Goal: Task Accomplishment & Management: Use online tool/utility

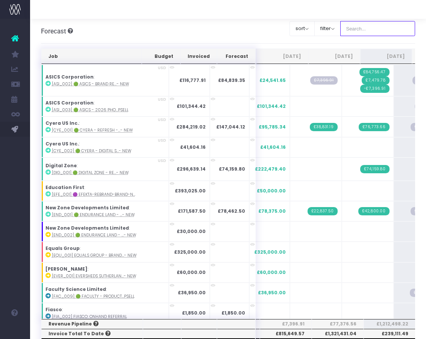
click at [371, 30] on input "text" at bounding box center [377, 28] width 75 height 15
type input "Microsoft"
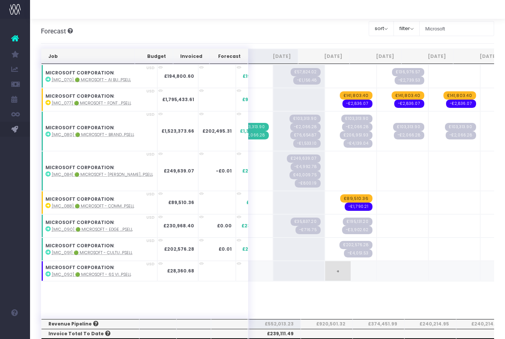
click at [325, 271] on span "+" at bounding box center [338, 271] width 26 height 20
drag, startPoint x: 247, startPoint y: 272, endPoint x: 216, endPoint y: 272, distance: 30.8
click at [236, 272] on td "£28,360.68" at bounding box center [256, 271] width 41 height 20
copy span "£28,360.68"
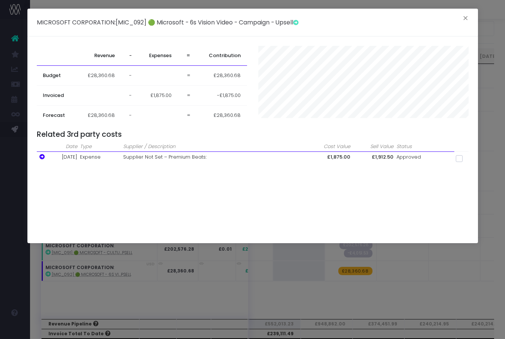
click at [221, 291] on div "MICROSOFT CORPORATION : [MIC_092] 🟢 Microsoft - 6s Vision Video - Campaign - Up…" at bounding box center [252, 169] width 505 height 339
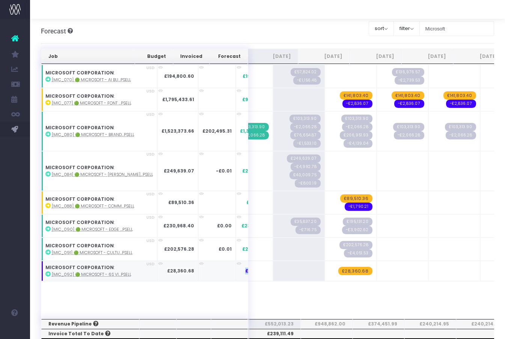
drag, startPoint x: 217, startPoint y: 271, endPoint x: 245, endPoint y: 273, distance: 28.2
click at [245, 273] on td "£28,360.68" at bounding box center [256, 271] width 41 height 20
copy span "£28,360.68"
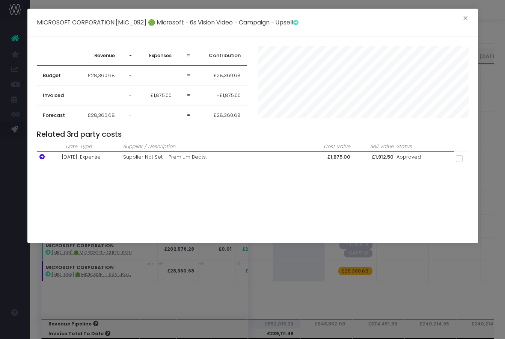
click at [249, 298] on div "MICROSOFT CORPORATION : [MIC_092] 🟢 Microsoft - 6s Vision Video - Campaign - Up…" at bounding box center [252, 169] width 505 height 339
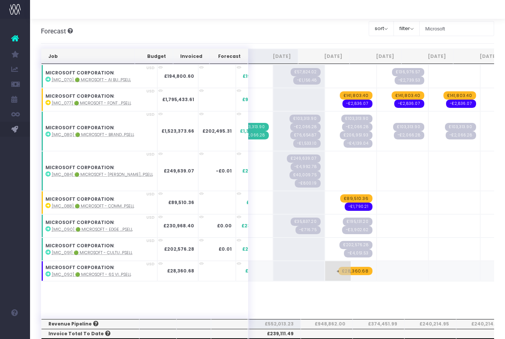
click at [325, 272] on span "+" at bounding box center [338, 271] width 26 height 20
type input "-567.2136"
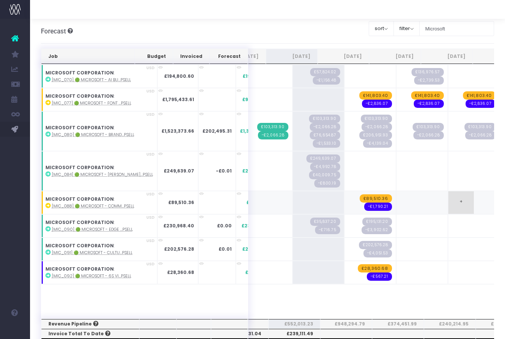
scroll to position [0, 78]
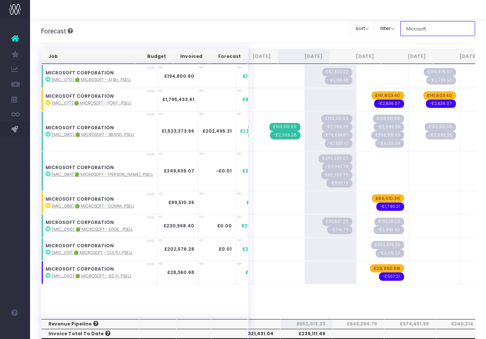
click at [424, 30] on input "Microsoft" at bounding box center [438, 28] width 75 height 15
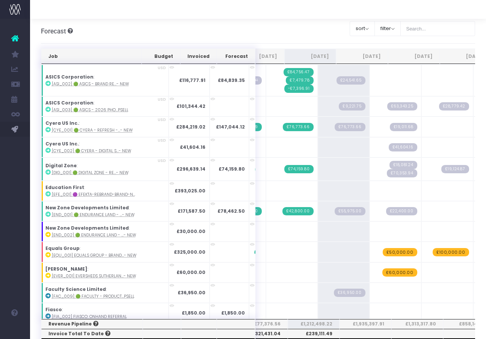
click at [215, 21] on div "Forecast Overview of forecasted revenue, cost and gross profit Clear Filters so…" at bounding box center [258, 31] width 435 height 25
